Goal: Navigation & Orientation: Understand site structure

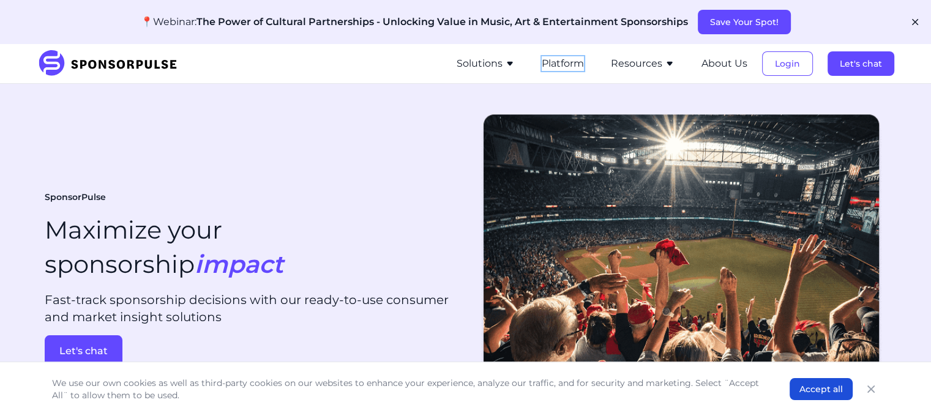
click at [559, 66] on button "Platform" at bounding box center [563, 63] width 42 height 15
click at [553, 68] on button "Platform" at bounding box center [563, 63] width 42 height 15
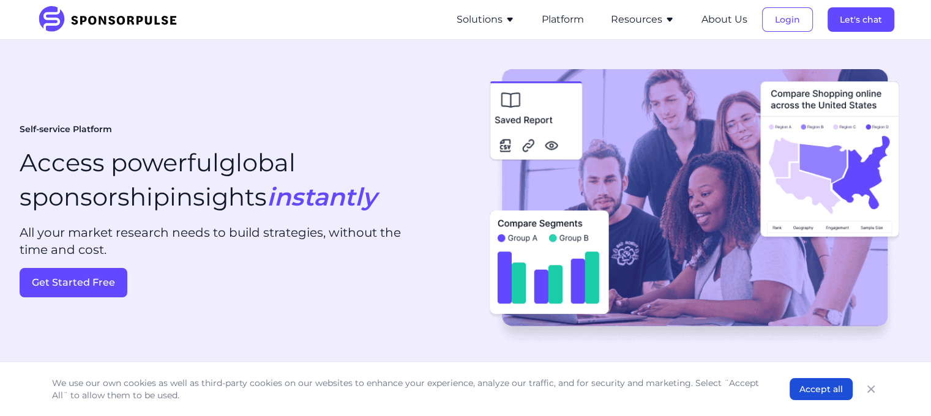
click at [495, 21] on button "Solutions" at bounding box center [486, 19] width 58 height 15
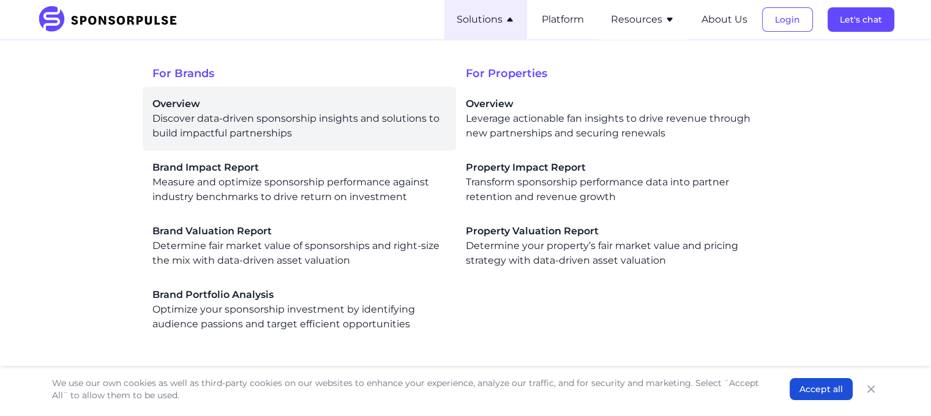
click at [192, 126] on div "Overview Discover data-driven sponsorship insights and solutions to build impac…" at bounding box center [299, 119] width 294 height 44
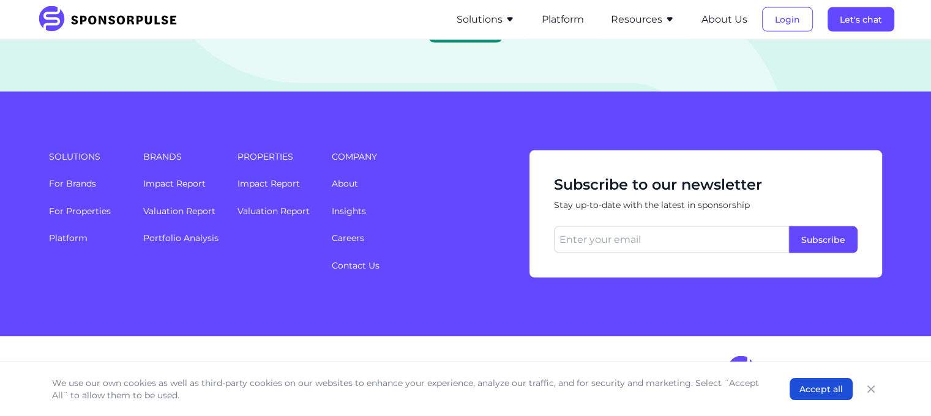
scroll to position [2798, 0]
click at [103, 212] on link "For Properties" at bounding box center [80, 211] width 62 height 11
click at [76, 185] on link "For Brands" at bounding box center [72, 183] width 47 height 11
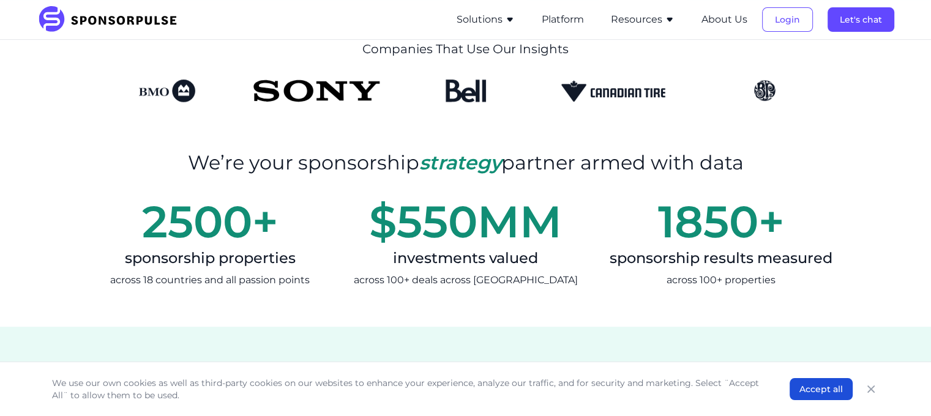
scroll to position [490, 0]
